Goal: Information Seeking & Learning: Learn about a topic

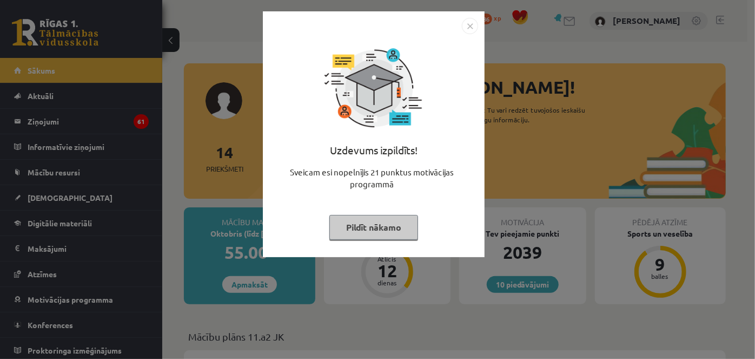
click at [378, 230] on button "Pildīt nākamo" at bounding box center [374, 227] width 89 height 25
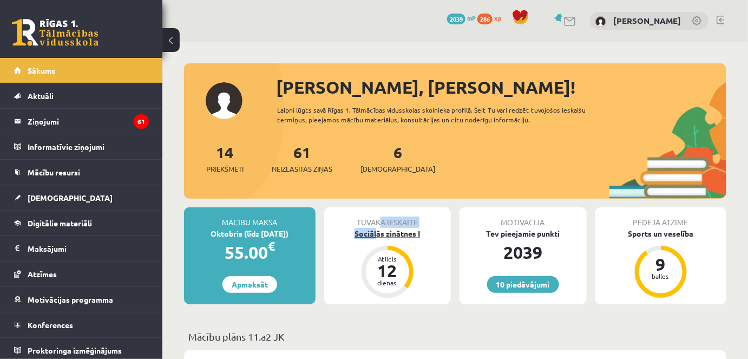
drag, startPoint x: 378, startPoint y: 227, endPoint x: 375, endPoint y: 236, distance: 10.3
click at [375, 236] on div "Tuvākā ieskaite Sociālās zinātnes I Atlicis 12 dienas" at bounding box center [387, 255] width 127 height 97
click at [424, 165] on div "14 Priekšmeti 61 Neizlasītās ziņas 6 Ieskaites" at bounding box center [455, 170] width 542 height 58
drag, startPoint x: 421, startPoint y: 148, endPoint x: 418, endPoint y: 60, distance: 88.2
